Goal: Feedback & Contribution: Submit feedback/report problem

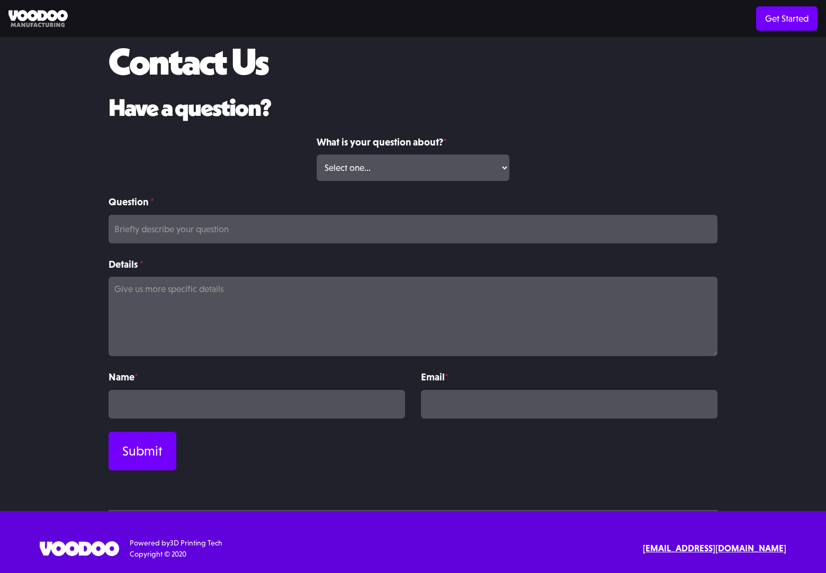
scroll to position [49, 0]
click at [412, 168] on select "Select one... Volume Print Order Direct Print Order Press/Media Inquiry Other" at bounding box center [413, 168] width 192 height 26
select select "Direct Print Order"
click at [317, 155] on select "Select one... Volume Print Order Direct Print Order Press/Media Inquiry Other" at bounding box center [413, 168] width 192 height 26
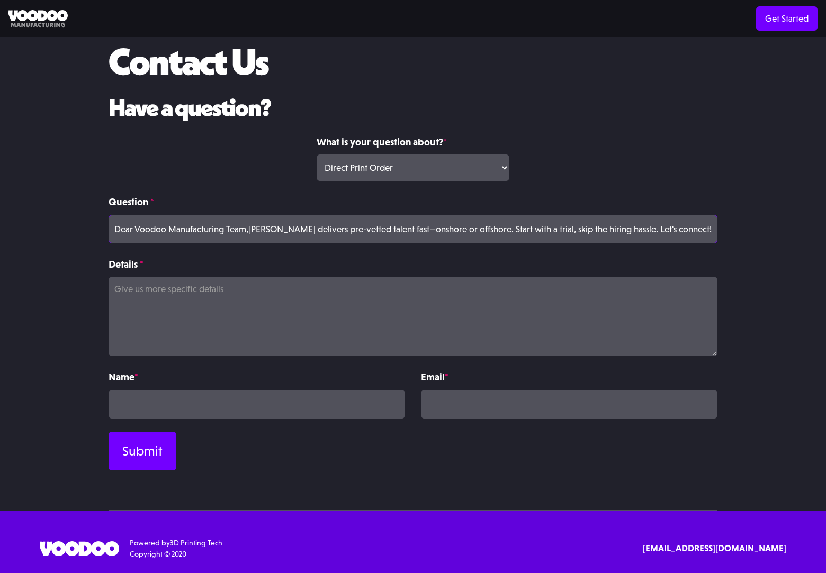
type input "Dear Voodoo Manufacturing Team,[PERSON_NAME] delivers pre-vetted talent fast—on…"
type textarea "Dear Voodoo Manufacturing Team, Every open role left unfilled slows growth, str…"
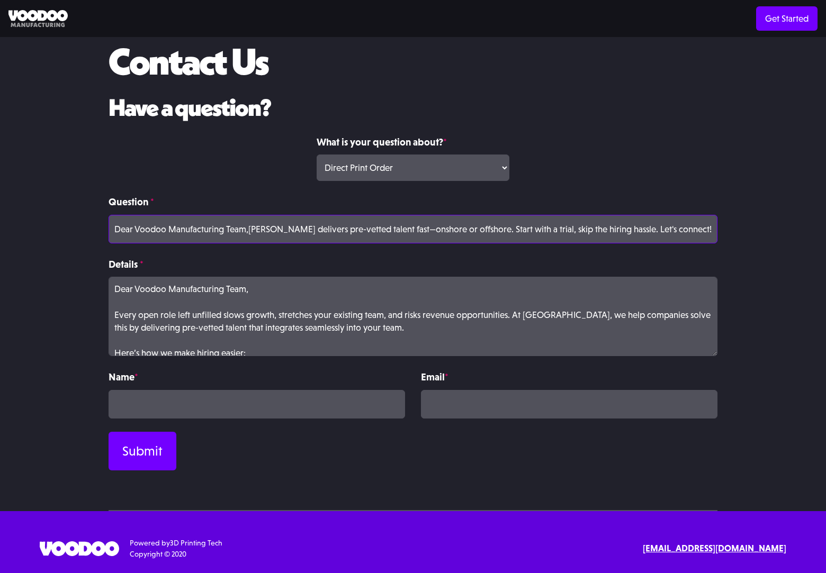
type input "Dear Voodoo Manufacturing Team,[PERSON_NAME] delivers pre-vetted talent fast—on…"
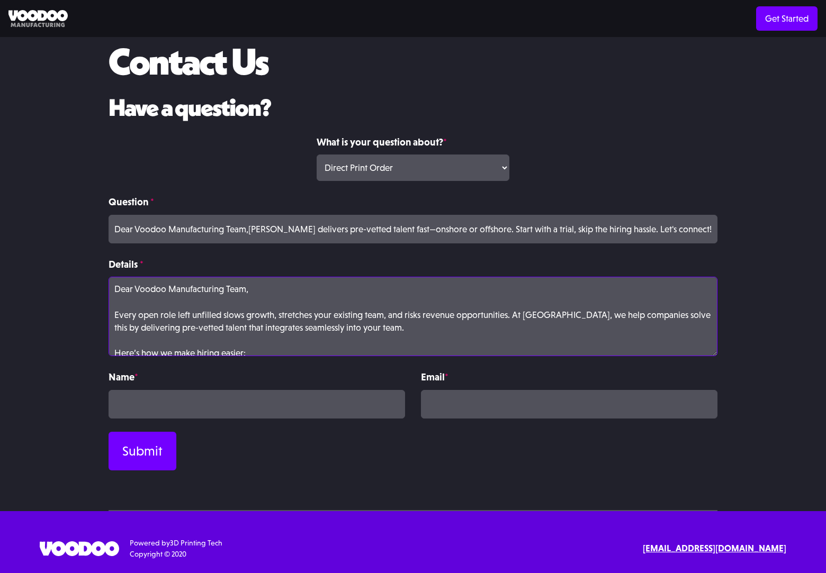
type textarea "Dear Voodoo Manufacturing Team, Every open role left unfilled slows growth, str…"
click at [257, 404] on input "Contact Form" at bounding box center [257, 404] width 296 height 29
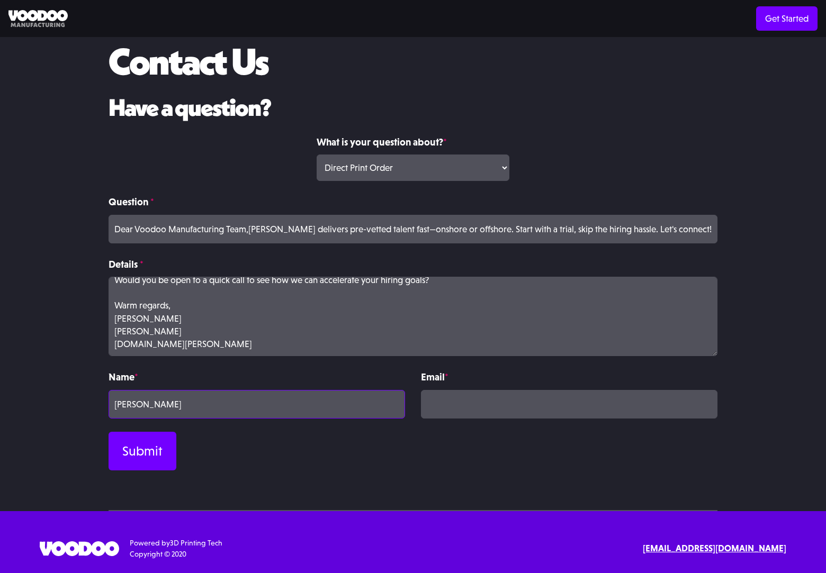
type input "[PERSON_NAME]"
click at [569, 404] on input "Contact Form" at bounding box center [569, 404] width 296 height 29
type input "[EMAIL_ADDRESS][DOMAIN_NAME]"
click at [142, 451] on input "Submit" at bounding box center [143, 451] width 68 height 39
type input "Please wait..."
